Goal: Task Accomplishment & Management: Complete application form

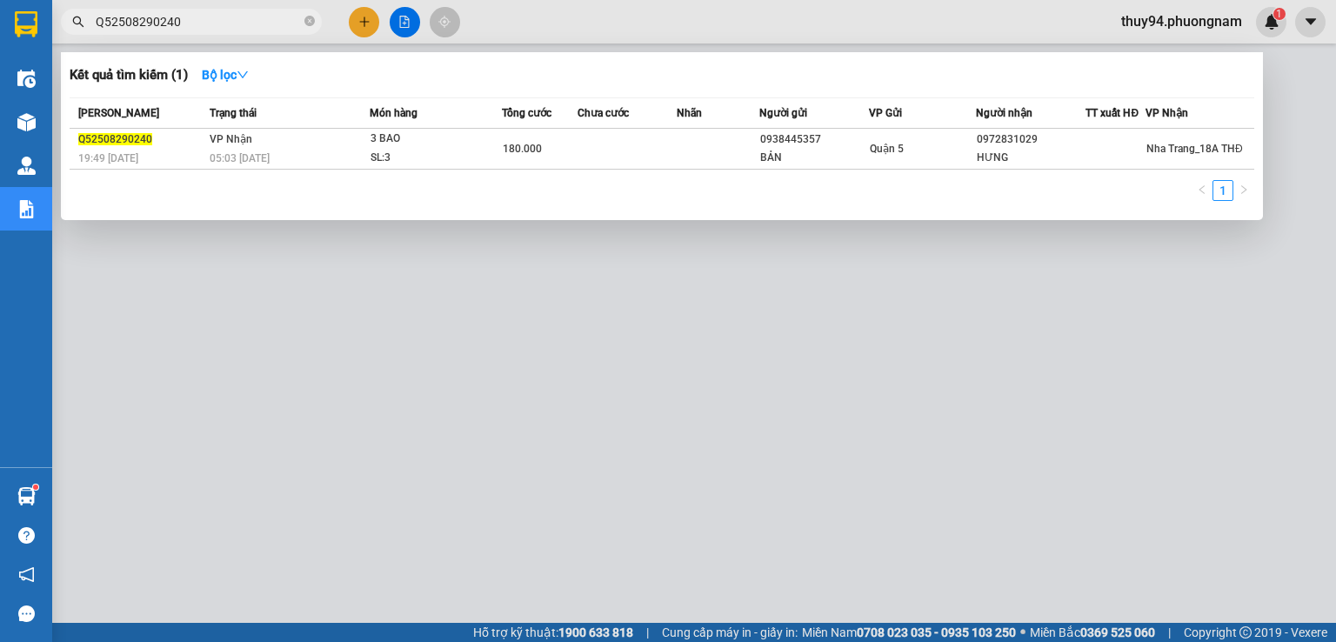
click at [237, 22] on input "Q52508290240" at bounding box center [198, 21] width 205 height 19
click at [204, 26] on input "Q52509120040" at bounding box center [198, 21] width 205 height 19
paste input "92"
click at [228, 22] on input "Q52509120092" at bounding box center [198, 21] width 205 height 19
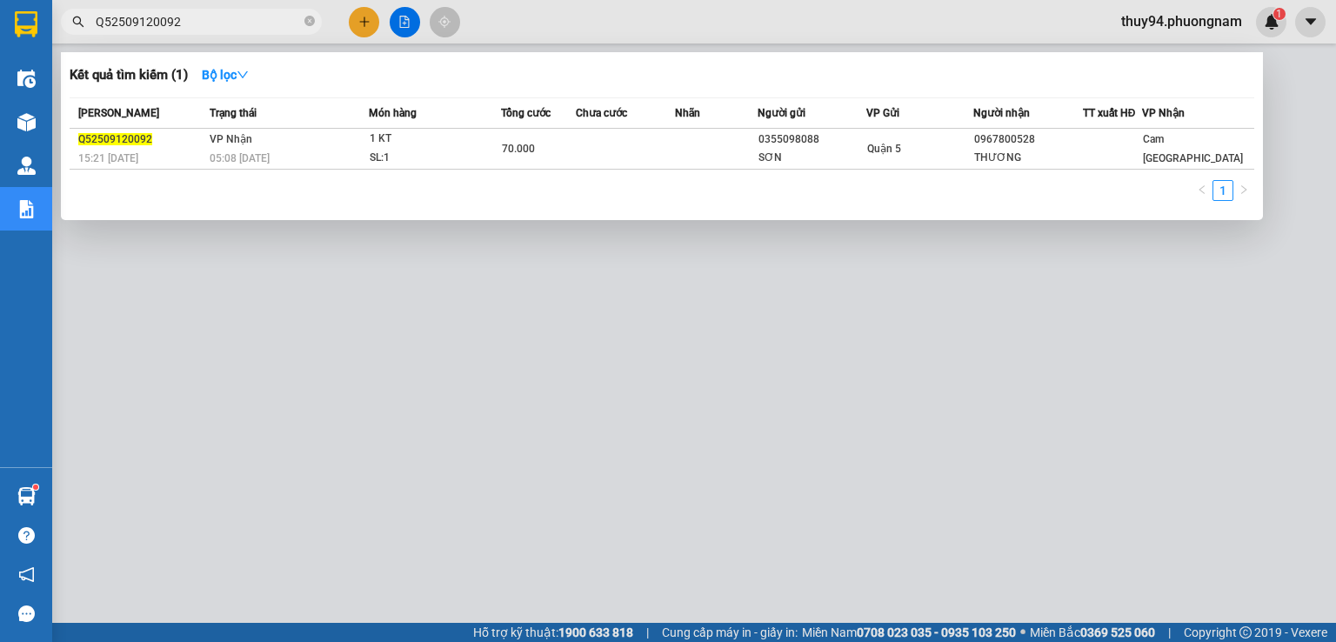
click at [228, 22] on input "Q52509120092" at bounding box center [198, 21] width 205 height 19
paste input "SG2509120090"
click at [214, 18] on input "SG2509120090" at bounding box center [198, 21] width 205 height 19
paste input "66"
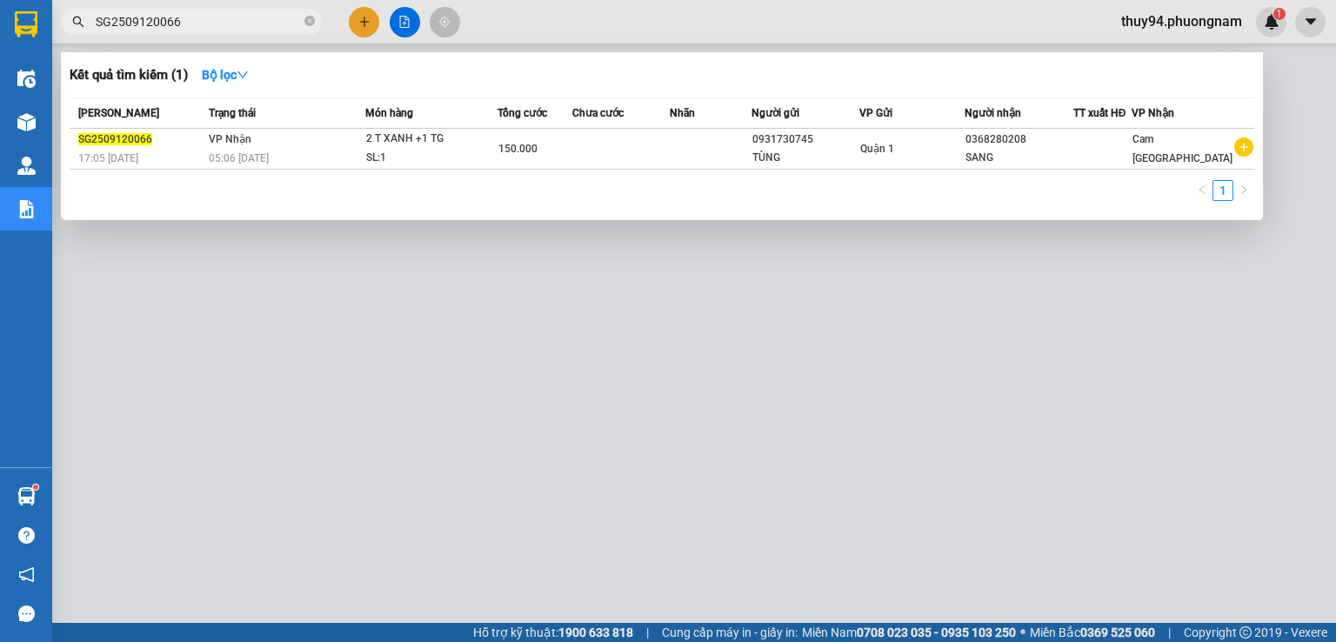
type input "SG2509120066"
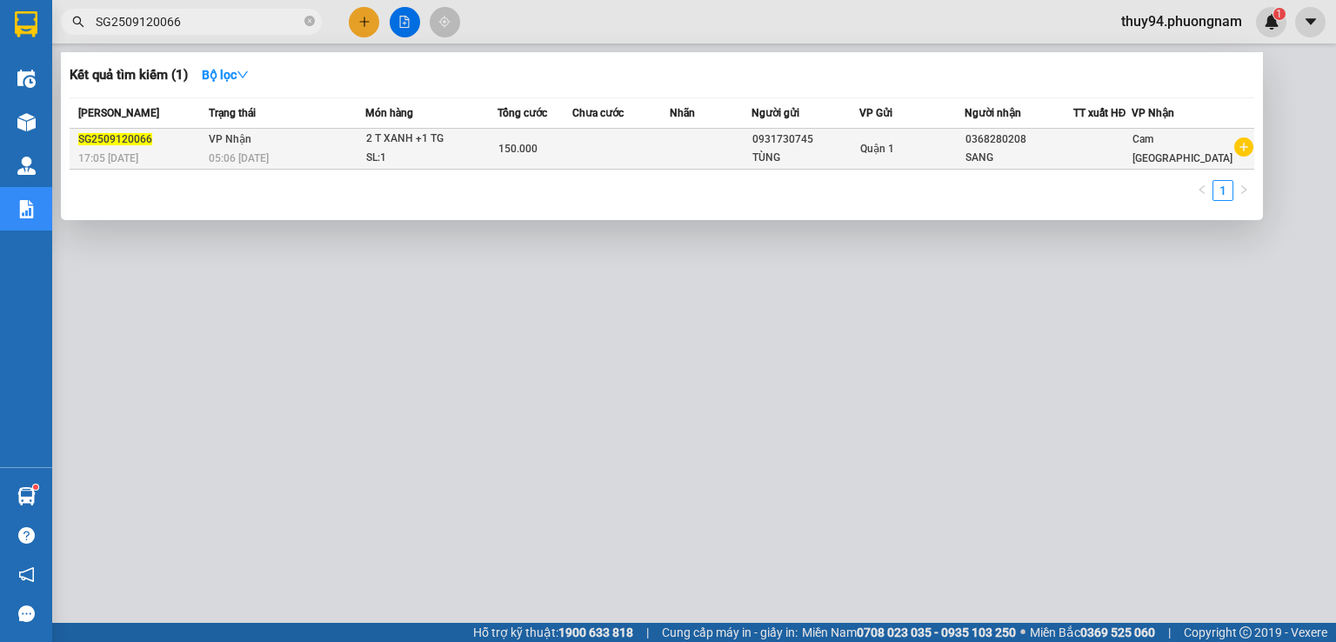
click at [543, 156] on div "150.000" at bounding box center [534, 148] width 73 height 19
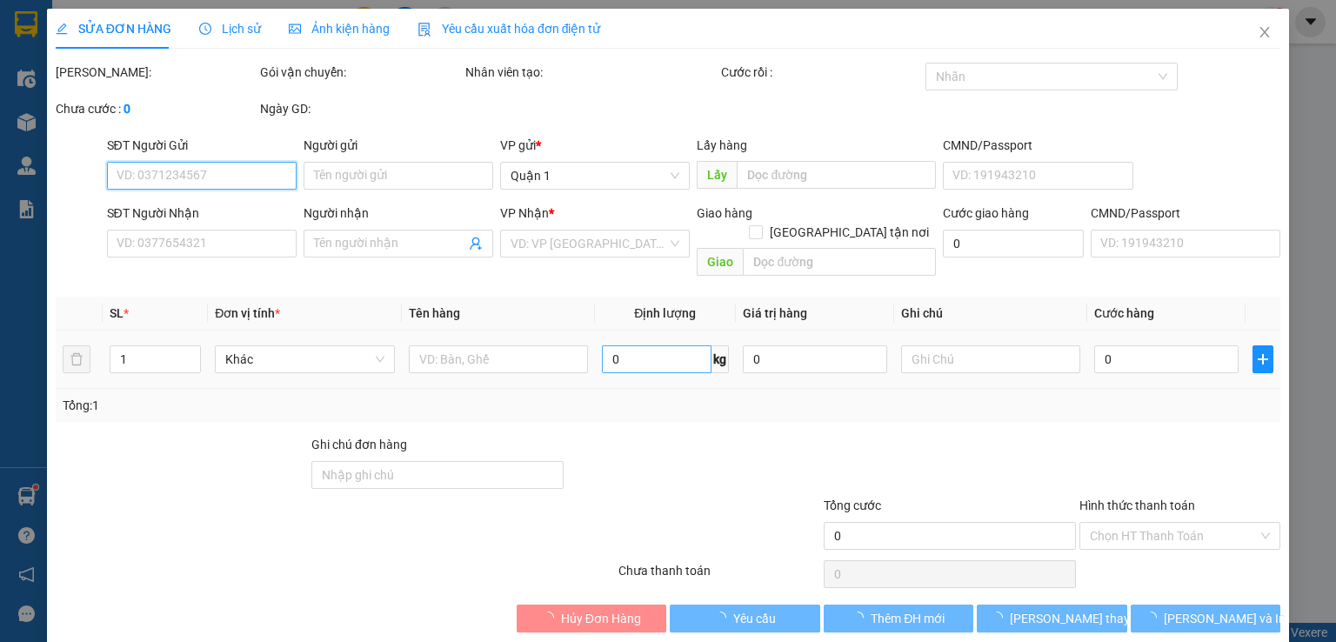
type input "0931730745"
type input "TÙNG"
type input "0368280208"
type input "SANG"
type input "150.000"
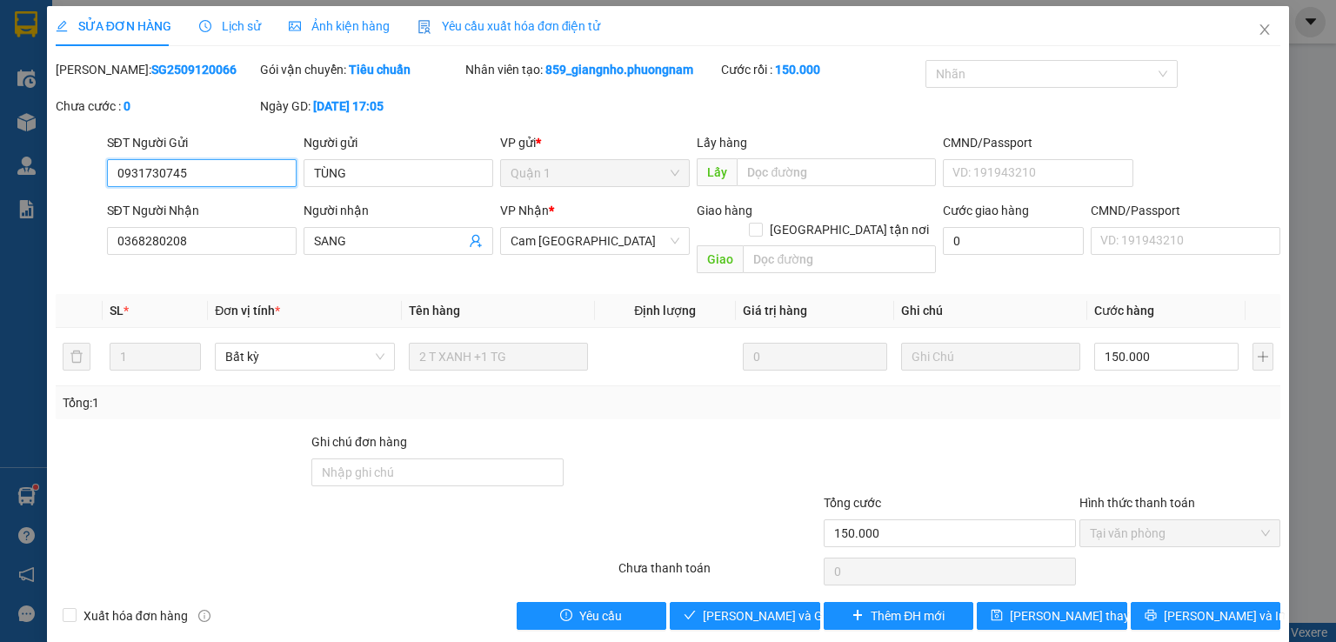
scroll to position [3, 0]
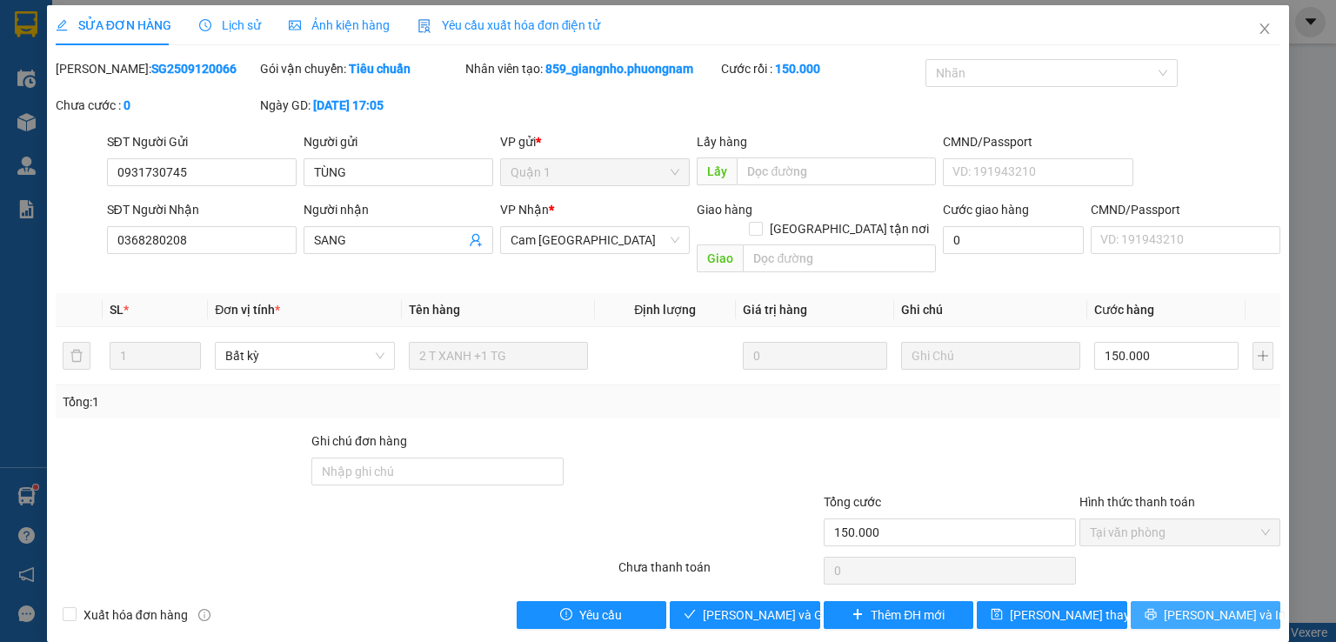
click at [1219, 605] on span "[PERSON_NAME] và In" at bounding box center [1225, 614] width 122 height 19
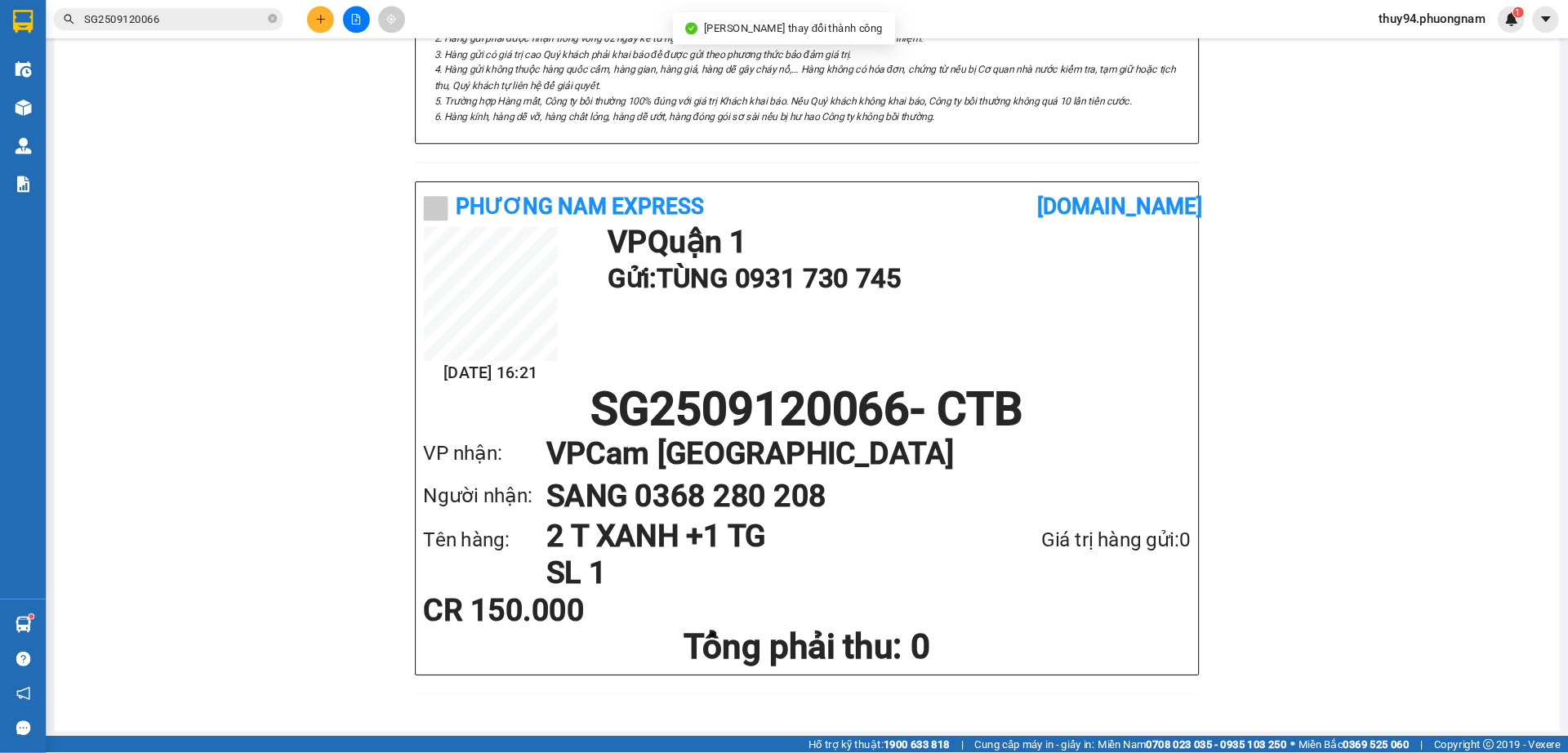
scroll to position [678, 0]
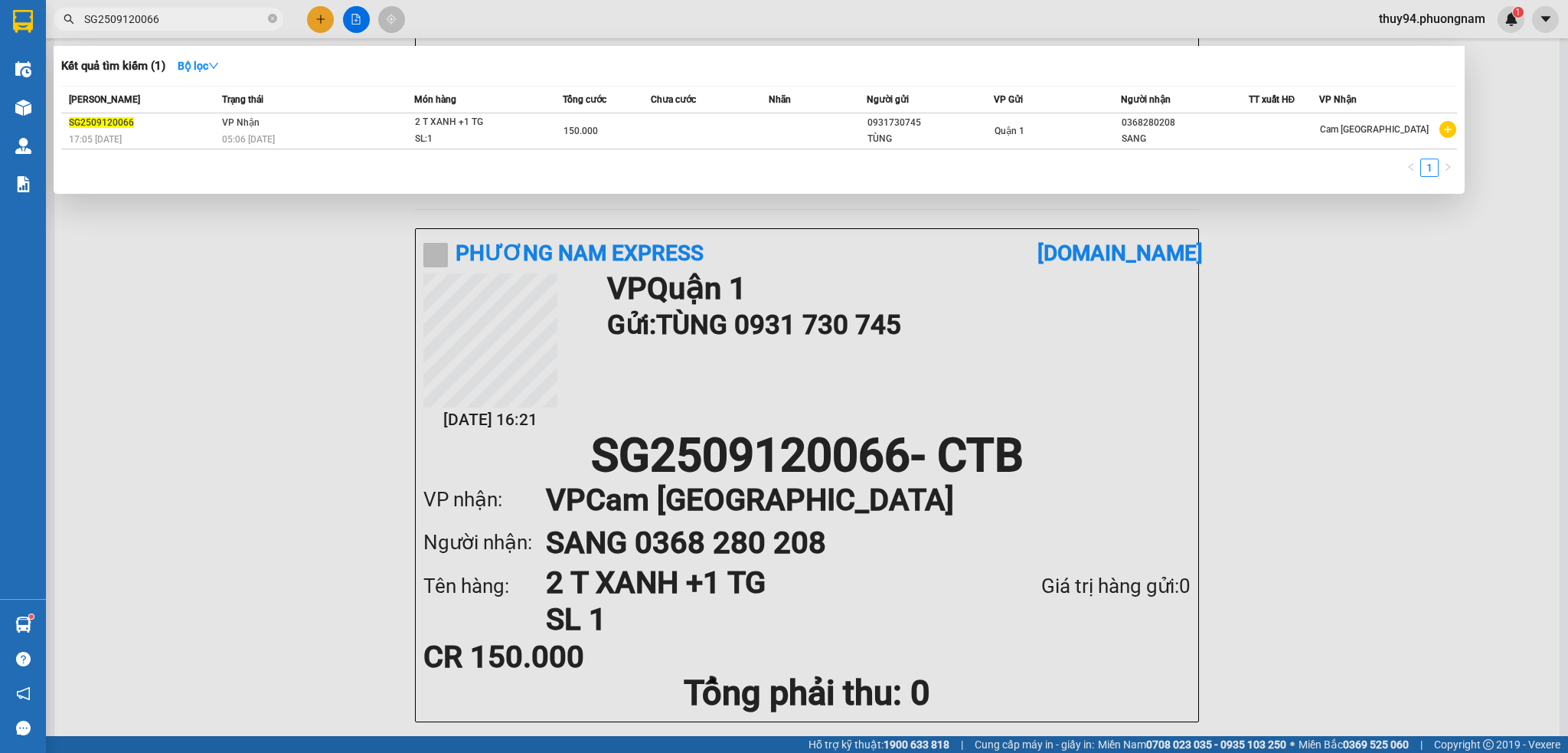
click at [202, 19] on input "SG2509120066" at bounding box center [174, 18] width 180 height 17
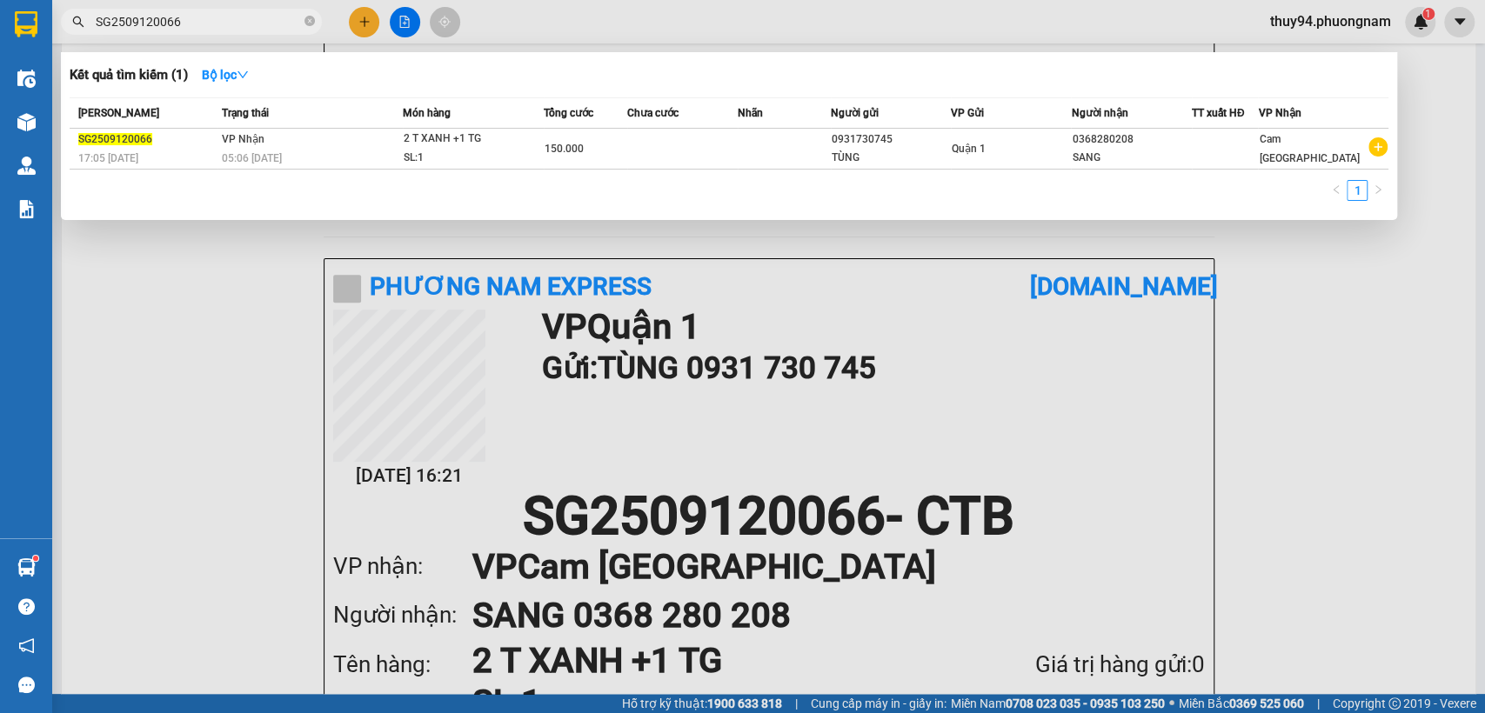
scroll to position [723, 0]
paste input "75"
click at [237, 28] on input "SG2509120075" at bounding box center [198, 21] width 205 height 19
paste input "62"
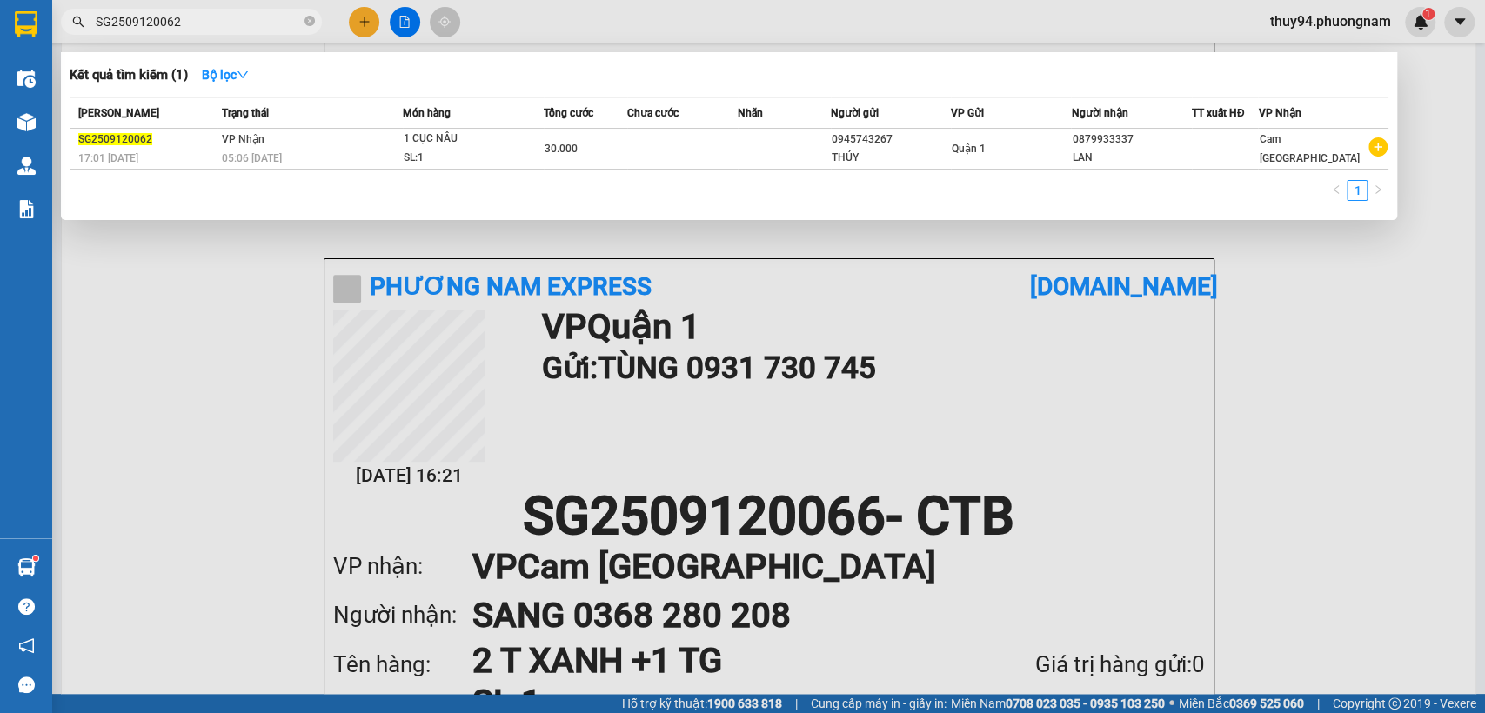
click at [247, 21] on input "SG2509120062" at bounding box center [198, 21] width 205 height 19
paste input "118"
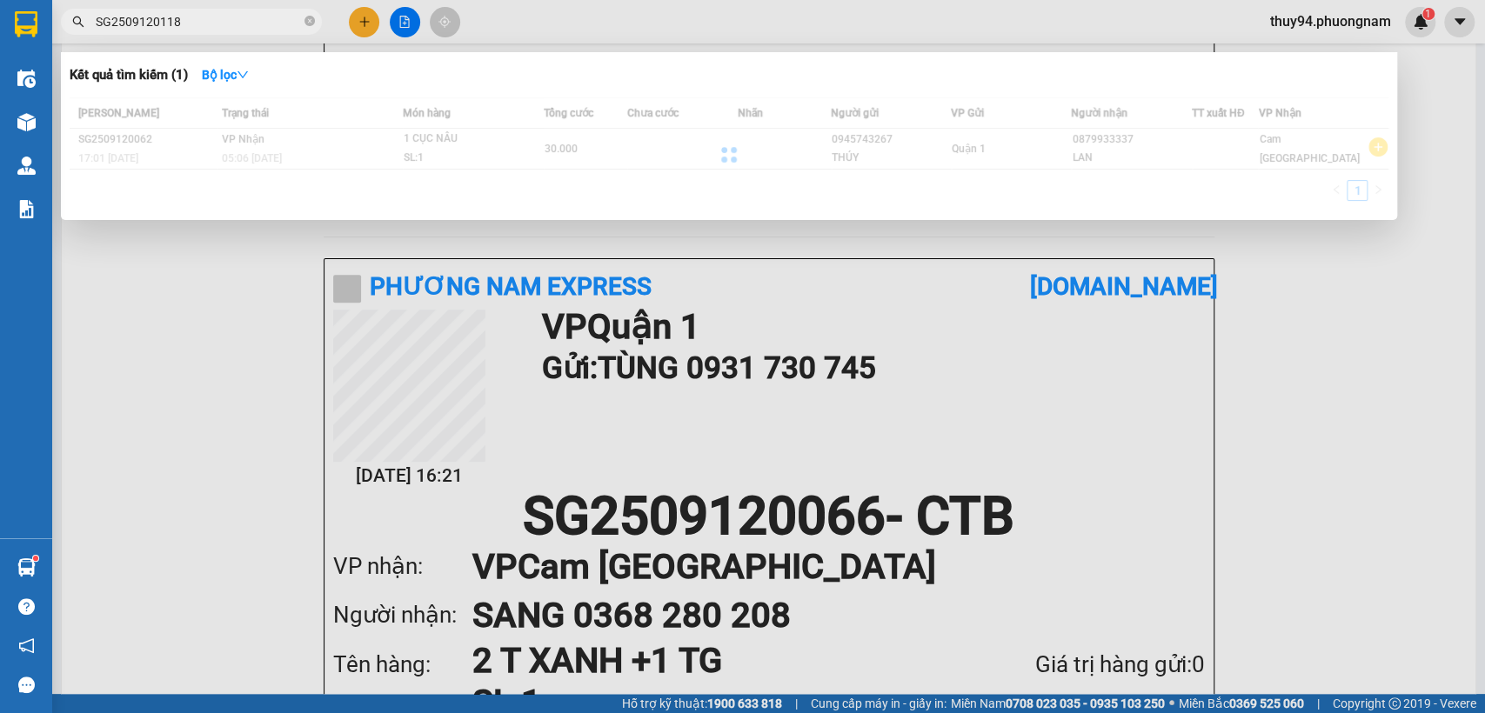
type input "SG2509120118"
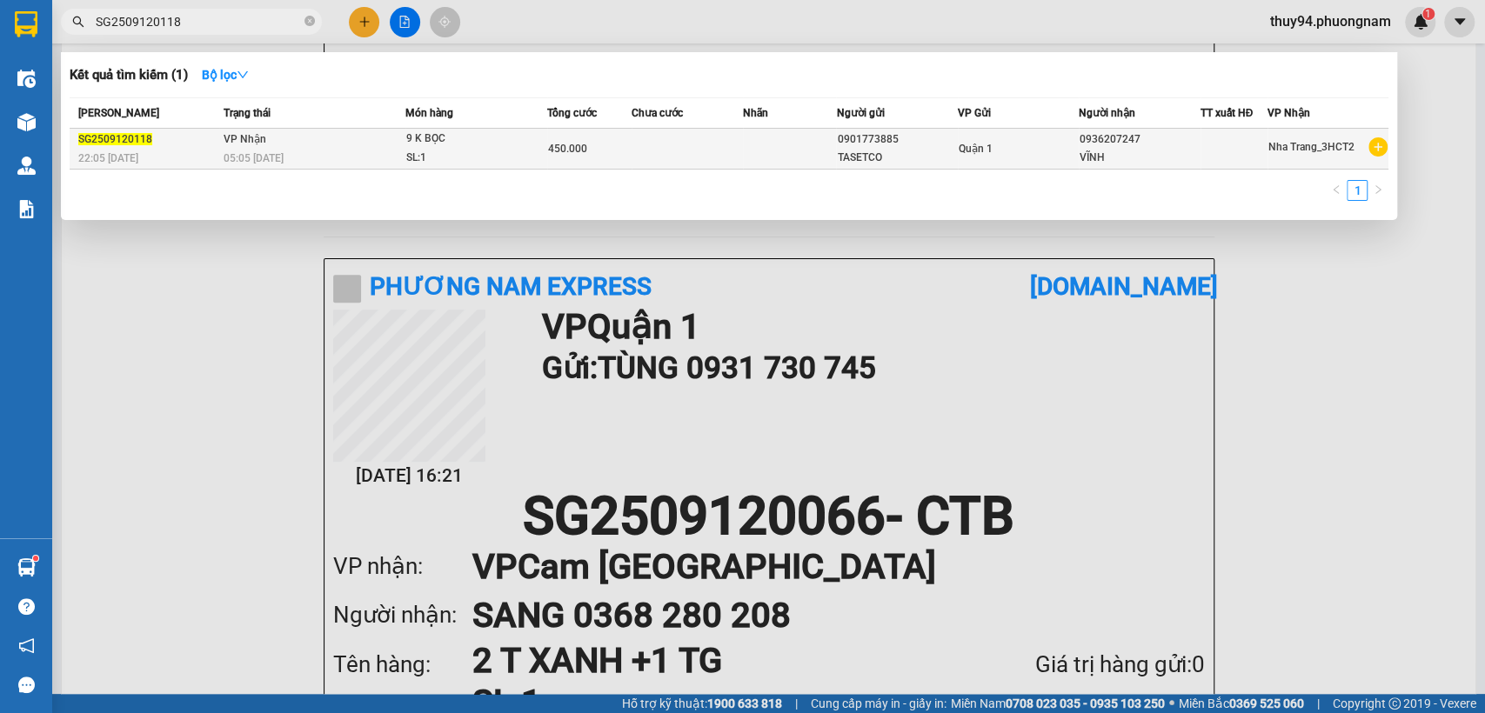
click at [604, 159] on td "450.000" at bounding box center [589, 149] width 84 height 41
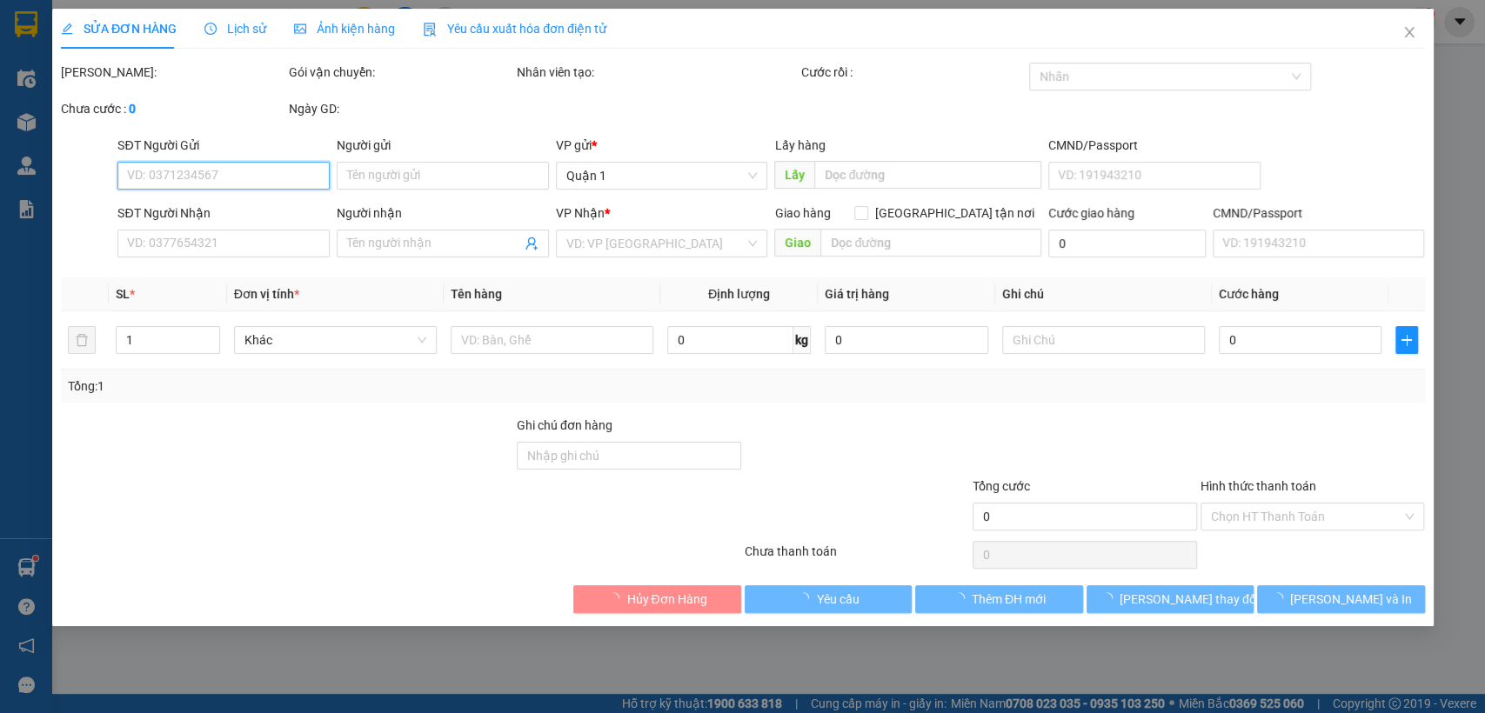
type input "0901773885"
type input "TASETCO"
type input "0936207247"
type input "VĨNH"
type input "450.000"
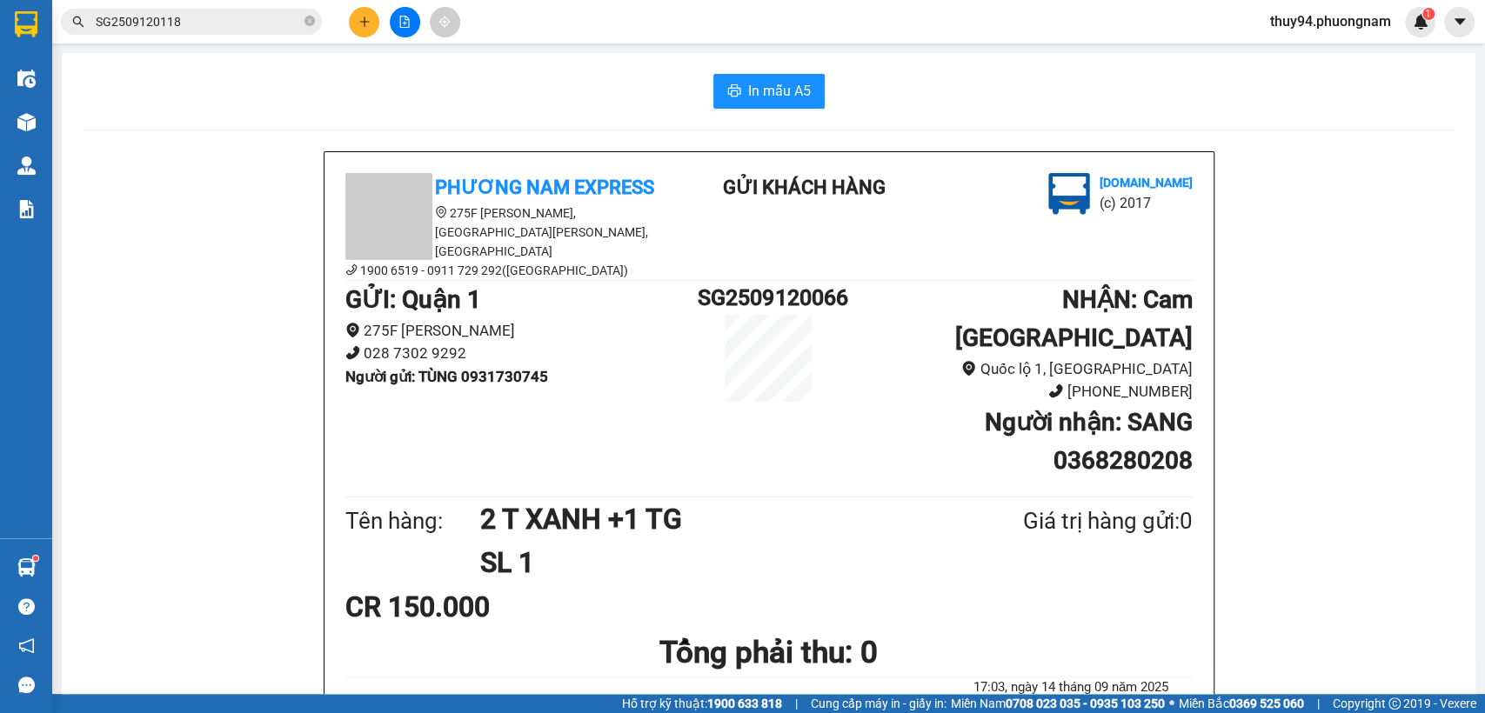
click at [256, 24] on input "SG2509120118" at bounding box center [198, 21] width 205 height 19
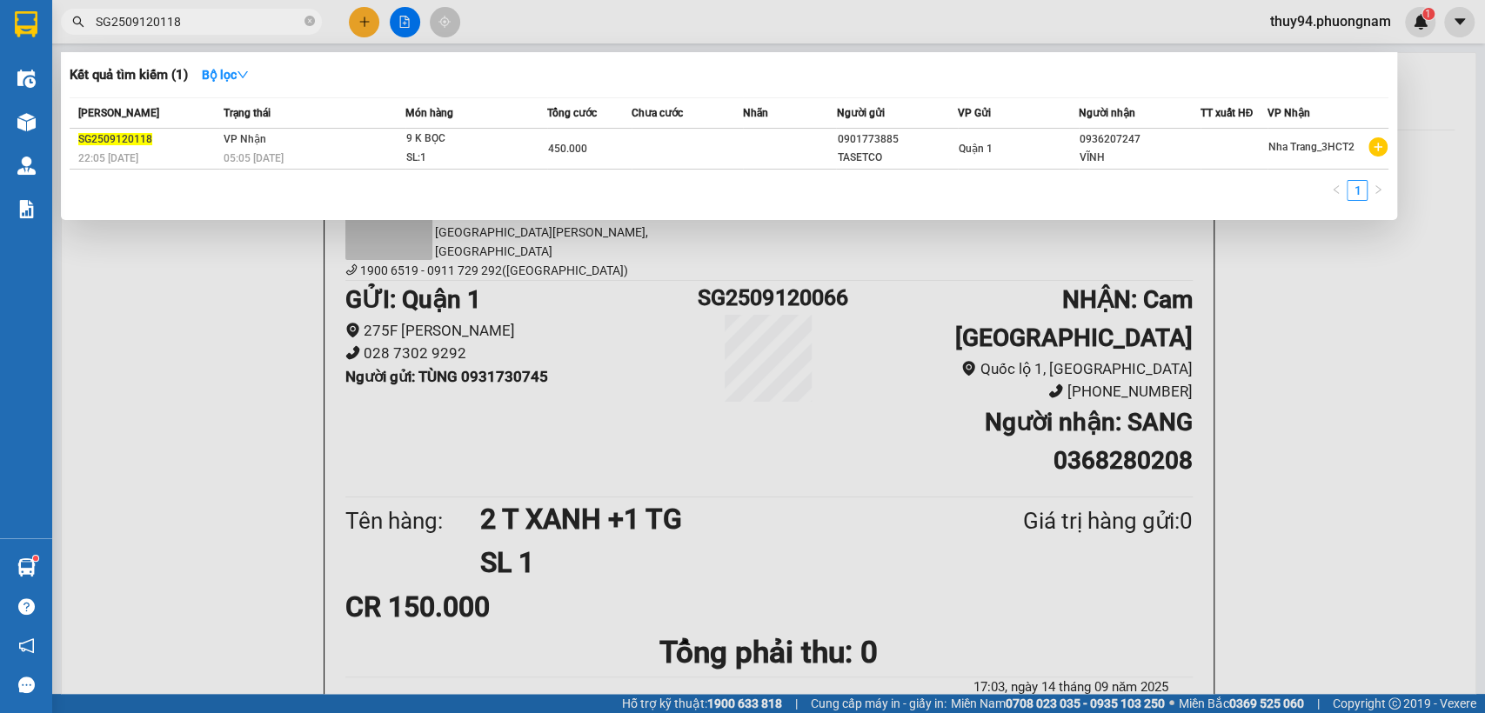
click at [257, 25] on input "SG2509120118" at bounding box center [198, 21] width 205 height 19
paste input "020014"
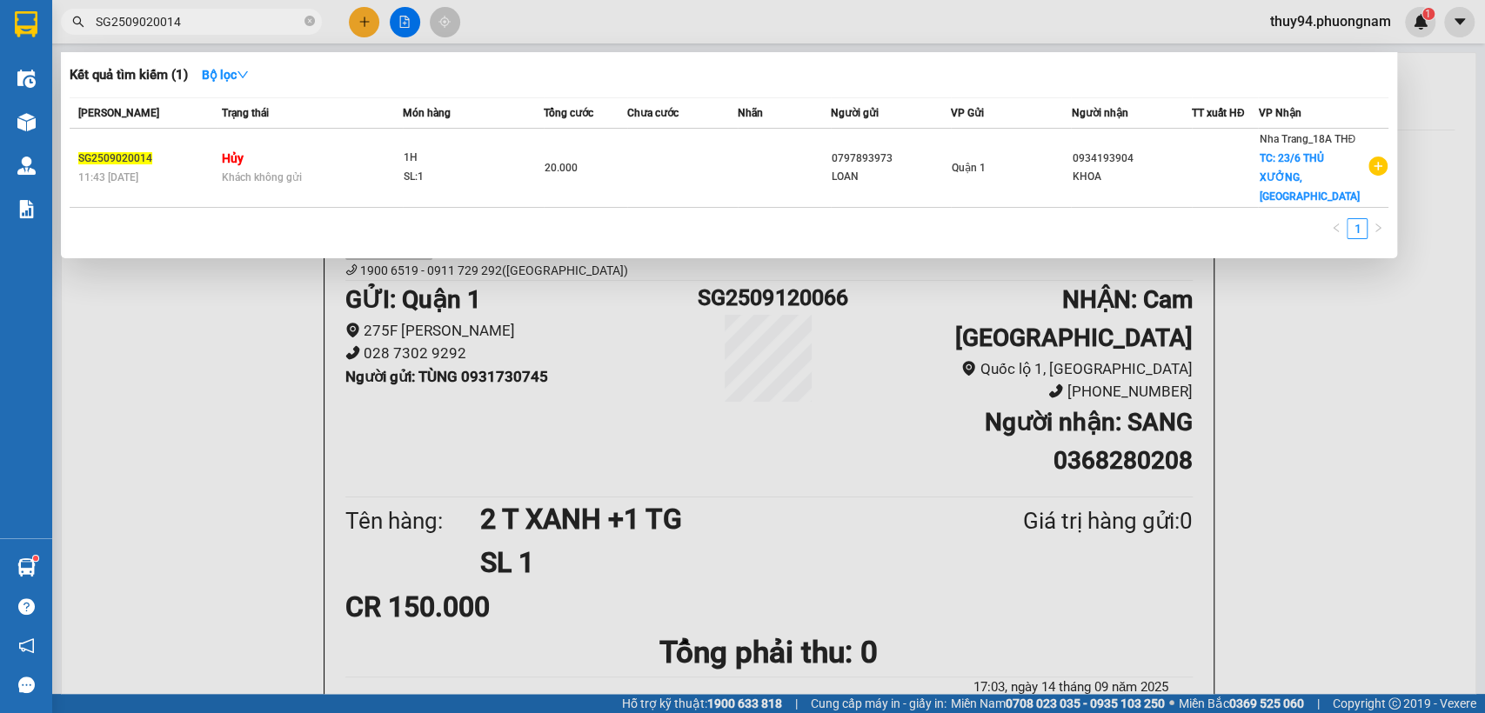
click at [263, 16] on input "SG2509020014" at bounding box center [198, 21] width 205 height 19
paste input "1"
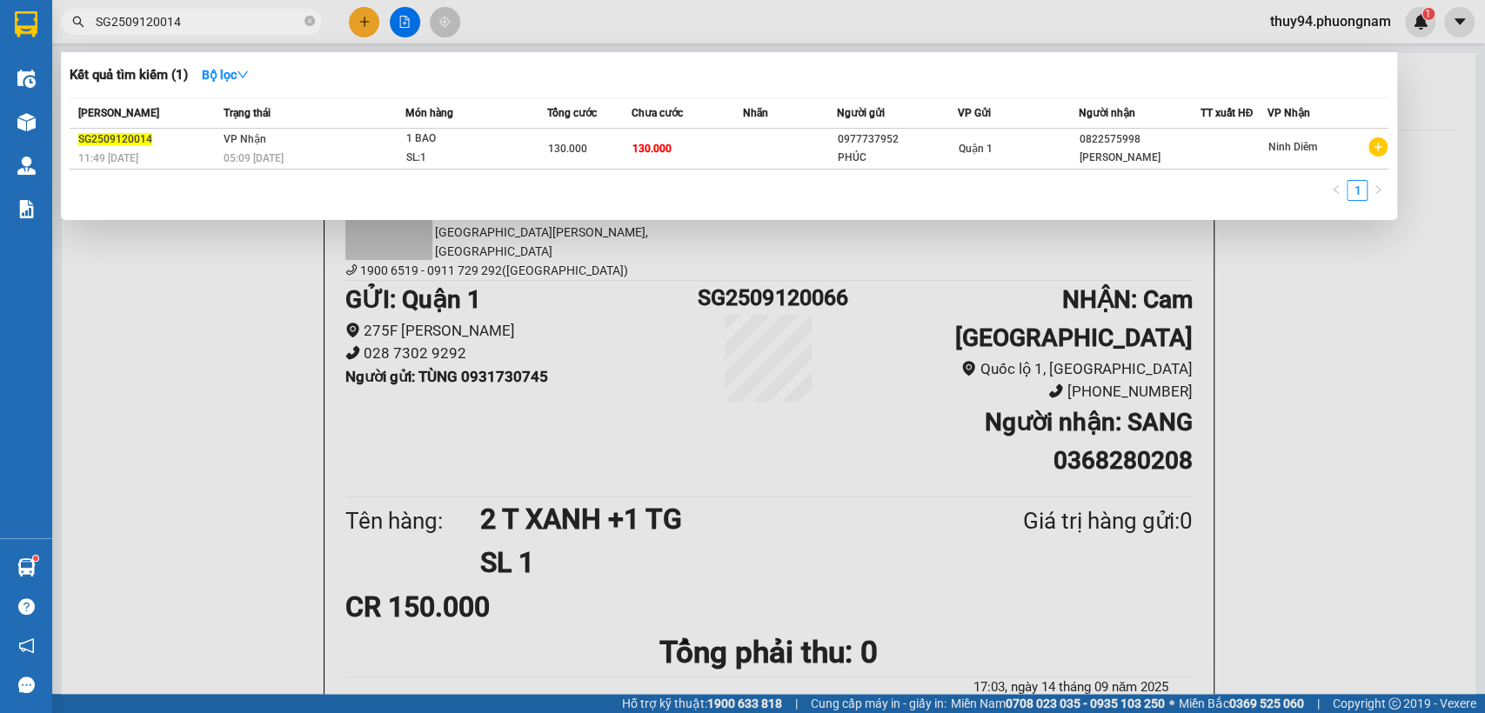
click at [218, 22] on input "SG2509120014" at bounding box center [198, 21] width 205 height 19
paste input "NT"
type input "NT2509120014"
